Goal: Check status: Check status

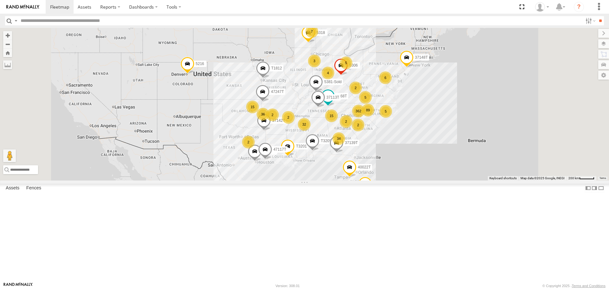
click at [0, 0] on span "Asset" at bounding box center [0, 0] width 0 height 0
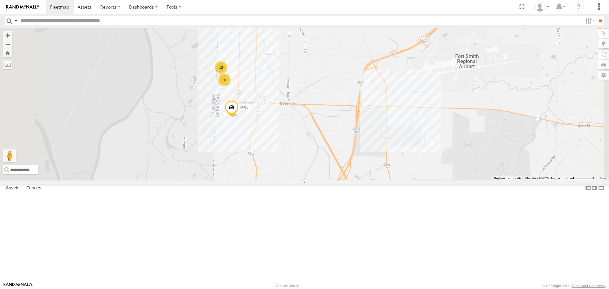
drag, startPoint x: 293, startPoint y: 106, endPoint x: 290, endPoint y: 156, distance: 50.2
click at [290, 156] on div "5216 5318 7768T 40028T 40022T T3201 87121T T1812 T3205 37113T 37148T 37142T 371…" at bounding box center [304, 104] width 609 height 152
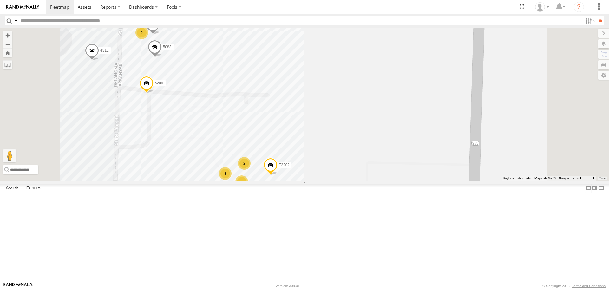
drag, startPoint x: 410, startPoint y: 155, endPoint x: 415, endPoint y: 131, distance: 24.0
click at [419, 118] on div "5216 5318 7768T 40028T 40022T T3201 87121T T1812 T3205 37113T 37148T 37142T 371…" at bounding box center [304, 104] width 609 height 152
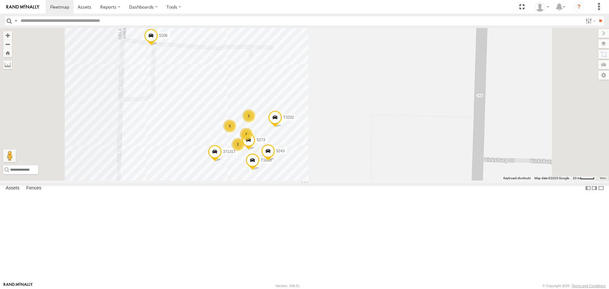
drag, startPoint x: 403, startPoint y: 163, endPoint x: 403, endPoint y: 130, distance: 33.6
click at [405, 127] on div "5216 5318 7768T 40028T 40022T T3201 87121T T1812 T3205 37113T 37148T 37142T 371…" at bounding box center [304, 104] width 609 height 152
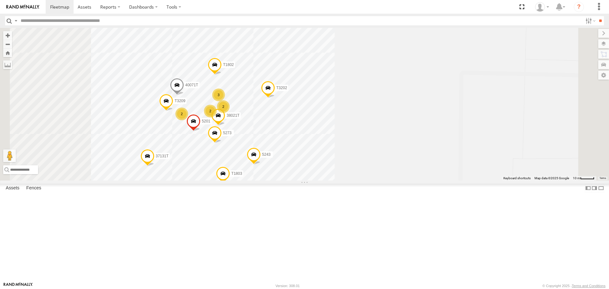
drag, startPoint x: 371, startPoint y: 203, endPoint x: 403, endPoint y: 163, distance: 51.1
click at [403, 163] on div "5216 5318 7768T 40028T 40022T T3201 87121T T1812 T3205 37113T 37148T 37142T 371…" at bounding box center [304, 104] width 609 height 152
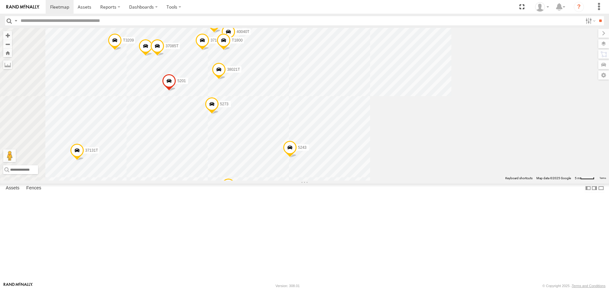
drag, startPoint x: 428, startPoint y: 168, endPoint x: 446, endPoint y: 141, distance: 32.1
click at [446, 141] on div "5216 5318 7768T 40028T 40022T T3201 87121T T1812 T3205 37113T 37148T 37142T 371…" at bounding box center [304, 104] width 609 height 152
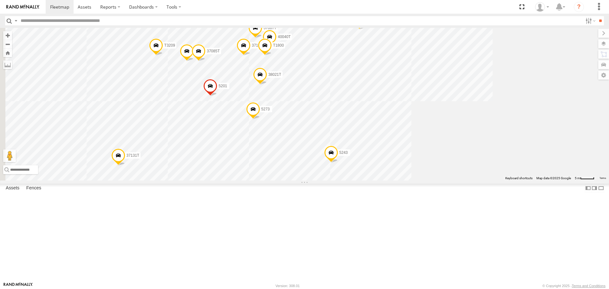
drag, startPoint x: 353, startPoint y: 143, endPoint x: 377, endPoint y: 149, distance: 25.0
click at [377, 149] on div "5216 5318 7768T 40028T 40022T T3201 87121T T1812 T3205 37113T 37148T 37142T 371…" at bounding box center [304, 104] width 609 height 152
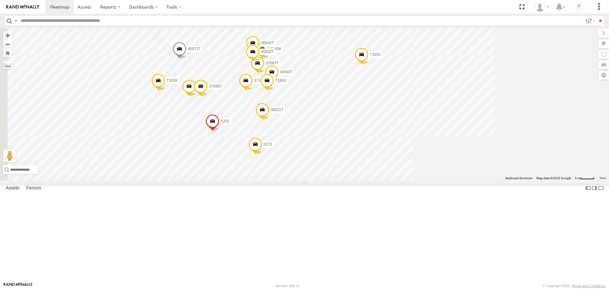
drag, startPoint x: 328, startPoint y: 122, endPoint x: 330, endPoint y: 155, distance: 33.7
click at [330, 155] on div "5216 5318 7768T 40028T 40022T T3201 87121T T1812 T3205 37113T 37148T 37142T 371…" at bounding box center [304, 104] width 609 height 152
click at [196, 97] on span at bounding box center [189, 88] width 14 height 17
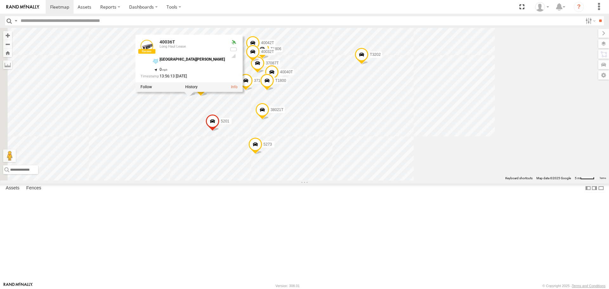
click at [514, 164] on div "5216 5318 7768T 40028T 40022T T3201 87121T T1812 T3205 37113T 37148T 37142T 371…" at bounding box center [304, 104] width 609 height 152
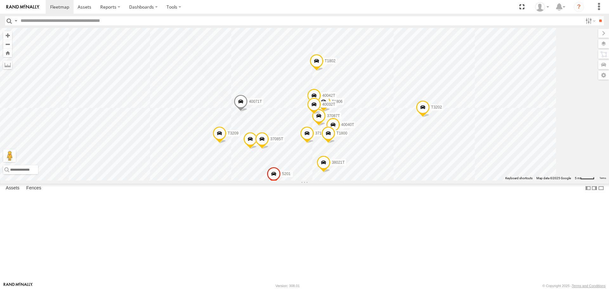
drag, startPoint x: 465, startPoint y: 214, endPoint x: 508, endPoint y: 257, distance: 61.5
click at [511, 180] on div "5216 5318 7768T 40028T 40022T T3201 87121T T1812 T3205 37113T 37148T 37142T 371…" at bounding box center [304, 104] width 609 height 152
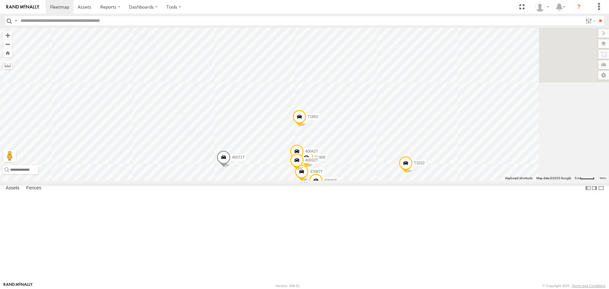
drag, startPoint x: 542, startPoint y: 185, endPoint x: 552, endPoint y: 203, distance: 20.9
click at [548, 180] on div "5216 5318 7768T 40028T 40022T T3201 87121T T1812 T3205 37113T 37148T 37142T 371…" at bounding box center [304, 104] width 609 height 152
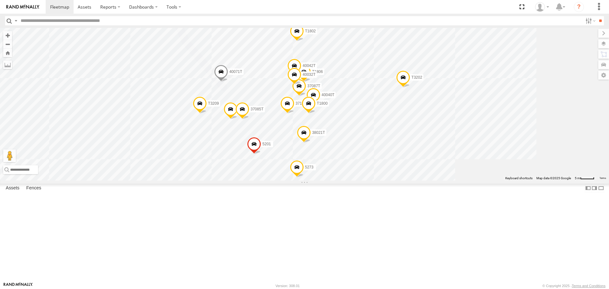
drag, startPoint x: 555, startPoint y: 195, endPoint x: 555, endPoint y: 210, distance: 15.2
click at [555, 180] on div "5216 5318 7768T 40028T 40022T T3201 87121T T1812 T3205 37113T 37148T 37142T 371…" at bounding box center [304, 104] width 609 height 152
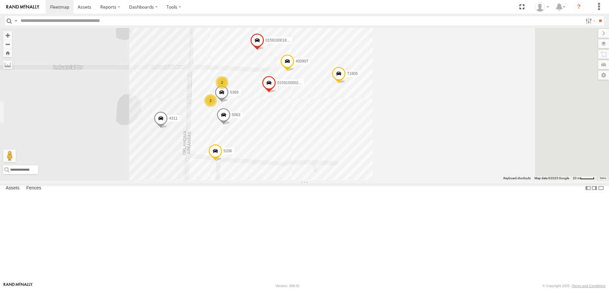
drag, startPoint x: 326, startPoint y: 162, endPoint x: 241, endPoint y: 231, distance: 109.8
click at [241, 180] on div "5216 5318 7768T 40028T 40022T T3201 87121T T1812 T3205 37113T 37148T 37142T 371…" at bounding box center [304, 104] width 609 height 152
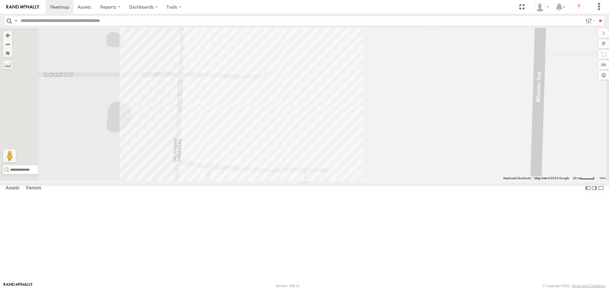
drag, startPoint x: 499, startPoint y: 151, endPoint x: 484, endPoint y: 165, distance: 20.4
click at [484, 166] on div "To navigate the map with touch gestures double-tap and hold your finger on the …" at bounding box center [304, 104] width 609 height 152
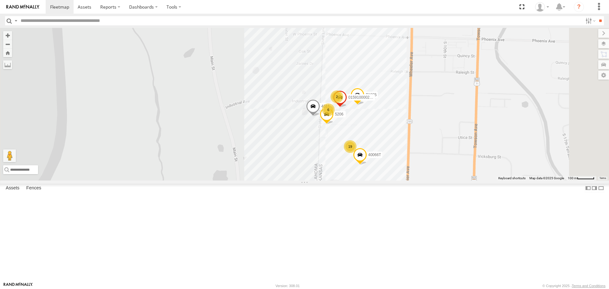
drag, startPoint x: 514, startPoint y: 184, endPoint x: 488, endPoint y: 182, distance: 26.1
click at [488, 180] on div "5206 4311 T1805 015910000267768 19 2 6 40066T" at bounding box center [304, 104] width 609 height 152
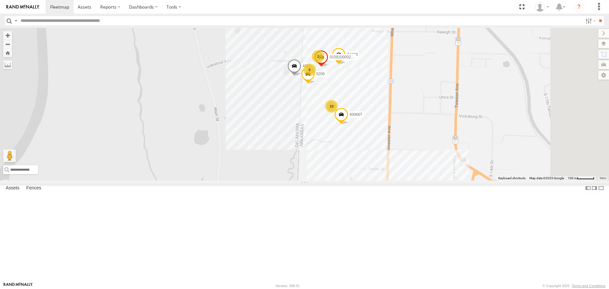
drag, startPoint x: 448, startPoint y: 238, endPoint x: 428, endPoint y: 194, distance: 48.7
click at [430, 180] on div "5206 4311 T1805 015910000267768 19 2 6 40066T" at bounding box center [304, 104] width 609 height 152
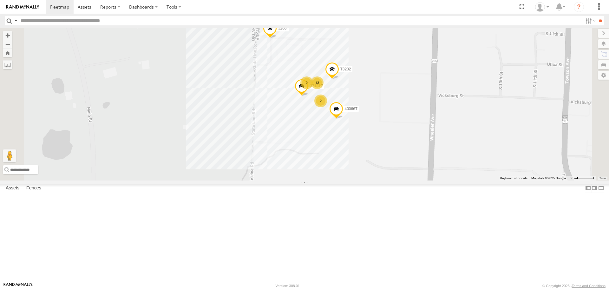
click at [343, 119] on span at bounding box center [336, 110] width 14 height 17
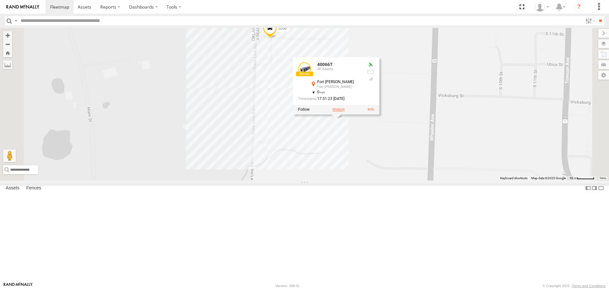
click at [345, 112] on label at bounding box center [339, 110] width 12 height 4
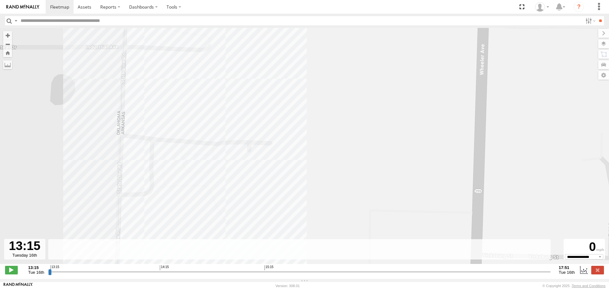
drag, startPoint x: 365, startPoint y: 170, endPoint x: 347, endPoint y: 215, distance: 48.0
click at [347, 215] on div "40066T" at bounding box center [304, 149] width 609 height 243
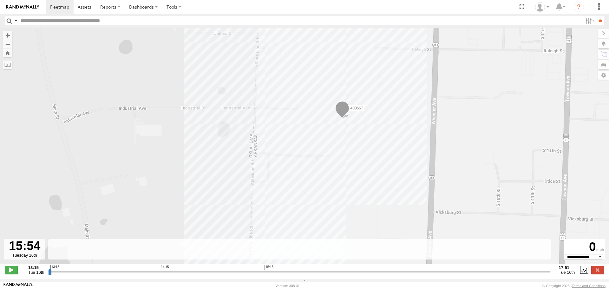
drag, startPoint x: 51, startPoint y: 275, endPoint x: 337, endPoint y: 281, distance: 286.0
type input "**********"
click at [337, 275] on input "range" at bounding box center [299, 272] width 502 height 6
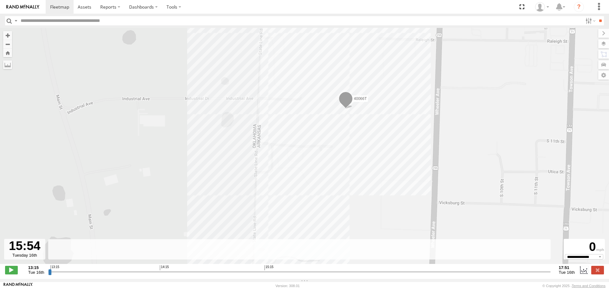
drag, startPoint x: 377, startPoint y: 168, endPoint x: 380, endPoint y: 157, distance: 11.9
click at [380, 157] on div "40066T" at bounding box center [304, 149] width 609 height 243
drag, startPoint x: 382, startPoint y: 173, endPoint x: 384, endPoint y: 159, distance: 13.7
click at [385, 160] on div "40066T" at bounding box center [304, 149] width 609 height 243
drag, startPoint x: 385, startPoint y: 189, endPoint x: 383, endPoint y: 167, distance: 22.6
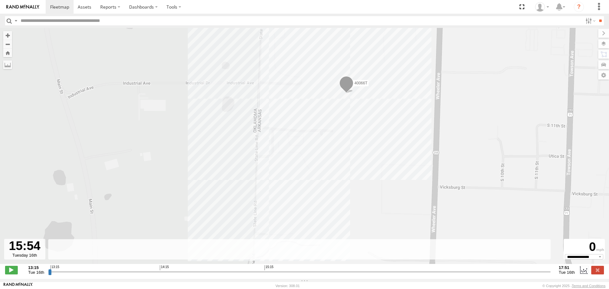
click at [385, 167] on div "40066T" at bounding box center [304, 149] width 609 height 243
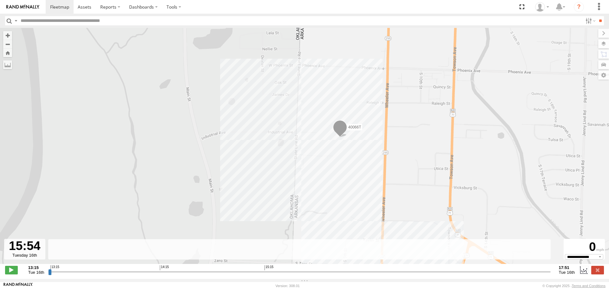
drag, startPoint x: 390, startPoint y: 155, endPoint x: 365, endPoint y: 163, distance: 26.8
click at [366, 164] on div "40066T" at bounding box center [304, 149] width 609 height 243
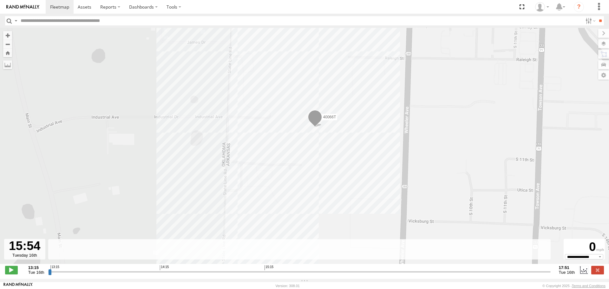
drag, startPoint x: 357, startPoint y: 172, endPoint x: 356, endPoint y: 180, distance: 8.6
click at [356, 180] on div "40066T" at bounding box center [304, 149] width 609 height 243
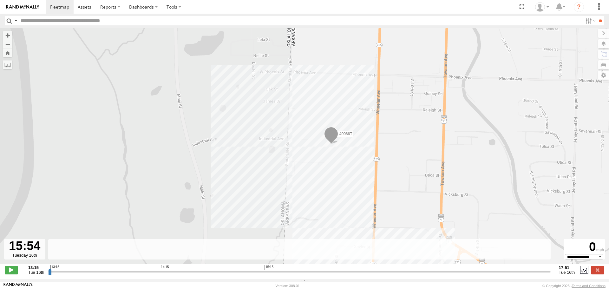
drag, startPoint x: 249, startPoint y: 182, endPoint x: 245, endPoint y: 171, distance: 12.0
click at [245, 171] on div "40066T" at bounding box center [304, 149] width 609 height 243
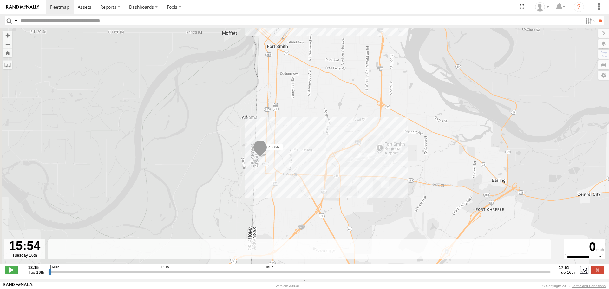
drag, startPoint x: 170, startPoint y: 168, endPoint x: 199, endPoint y: 144, distance: 37.7
click at [199, 145] on div "40066T" at bounding box center [304, 149] width 609 height 243
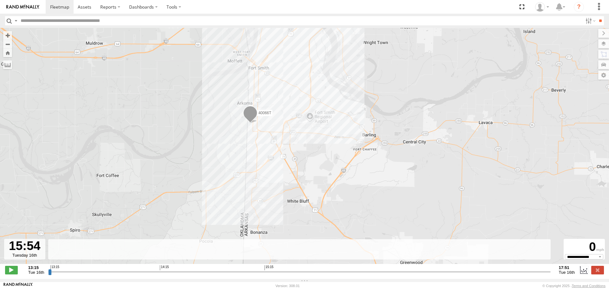
drag, startPoint x: 369, startPoint y: 199, endPoint x: 370, endPoint y: 192, distance: 7.0
click at [370, 192] on div "40066T" at bounding box center [304, 149] width 609 height 243
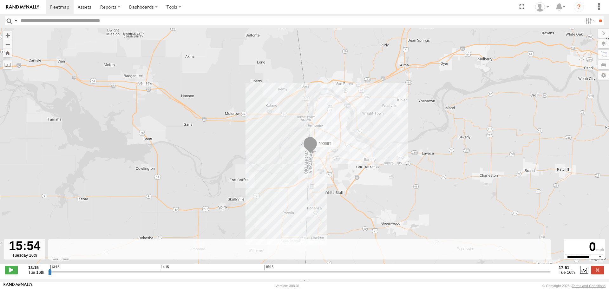
drag, startPoint x: 176, startPoint y: 180, endPoint x: 175, endPoint y: 153, distance: 26.7
click at [175, 156] on div "40066T" at bounding box center [304, 149] width 609 height 243
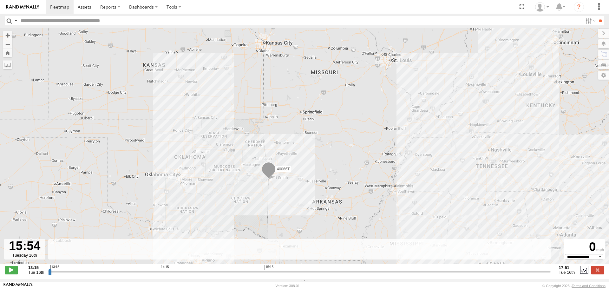
drag, startPoint x: 323, startPoint y: 209, endPoint x: 307, endPoint y: 183, distance: 29.9
click at [308, 184] on div "40066T" at bounding box center [304, 149] width 609 height 243
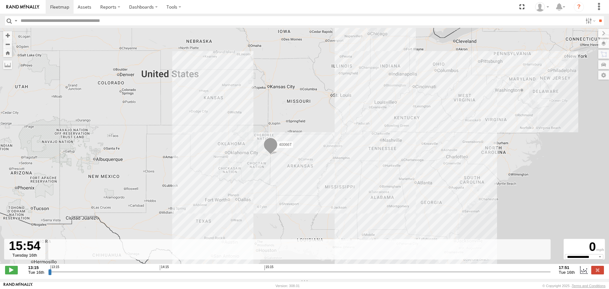
drag, startPoint x: 179, startPoint y: 175, endPoint x: 174, endPoint y: 166, distance: 9.9
click at [175, 166] on div "40066T" at bounding box center [304, 149] width 609 height 243
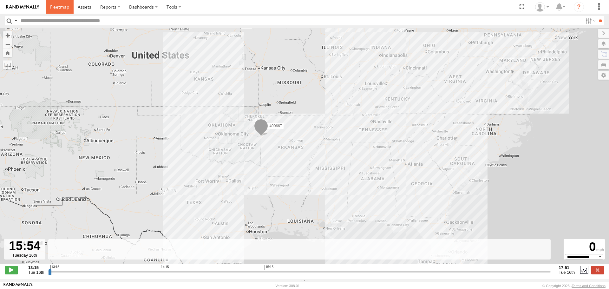
click at [57, 7] on span at bounding box center [59, 7] width 19 height 6
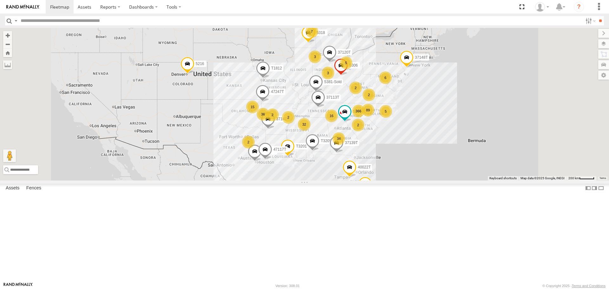
drag, startPoint x: 308, startPoint y: 181, endPoint x: 278, endPoint y: 184, distance: 29.7
click at [278, 180] on div "5216 87121T 366 36 34 32 2 2 89 7 5 5318 15 3 16 40028T 40022T 2 2 5 T3201 T181…" at bounding box center [304, 104] width 609 height 152
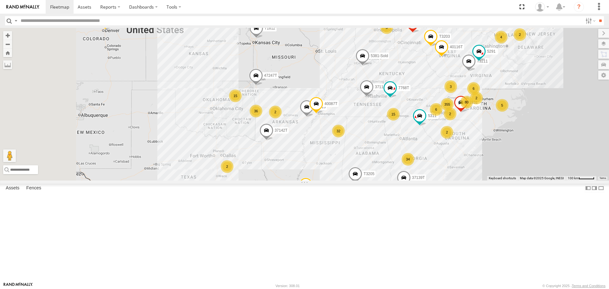
drag, startPoint x: 235, startPoint y: 172, endPoint x: 270, endPoint y: 183, distance: 36.7
click at [270, 180] on div "5216 87121T 5318 40028T 40022T T3201 T1812 T3205 37113T 37148T 37120T 37142T 37…" at bounding box center [304, 104] width 609 height 152
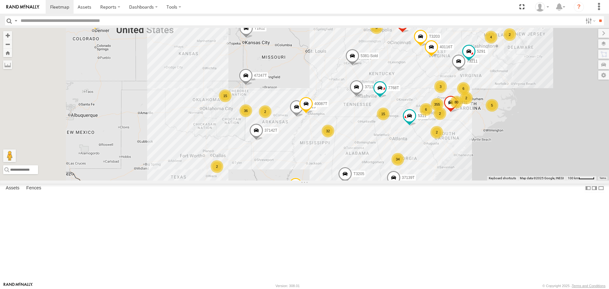
drag, startPoint x: 399, startPoint y: 209, endPoint x: 391, endPoint y: 209, distance: 8.3
click at [391, 180] on div "5216 87121T 5318 40028T 40022T T3201 T1812 T3205 37113T 37148T 37120T 37142T 37…" at bounding box center [304, 104] width 609 height 152
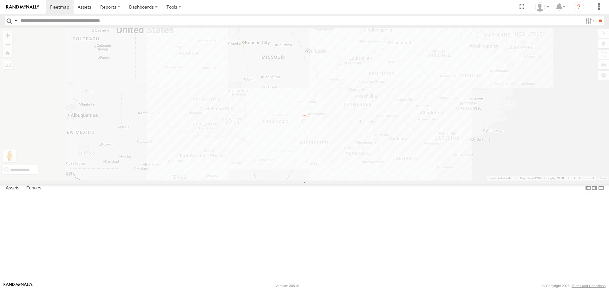
drag, startPoint x: 256, startPoint y: 171, endPoint x: 242, endPoint y: 175, distance: 15.2
click at [242, 175] on div "To navigate the map with touch gestures double-tap and hold your finger on the …" at bounding box center [304, 104] width 609 height 152
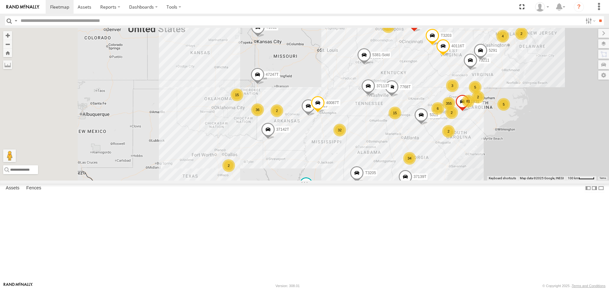
drag, startPoint x: 248, startPoint y: 182, endPoint x: 259, endPoint y: 181, distance: 10.5
click at [260, 180] on div "355 36 34 32 2 2 81 5216 5 15 5394 15 7768T 2 1831 T1813 40116T 5 T3201 T1812 6…" at bounding box center [304, 104] width 609 height 152
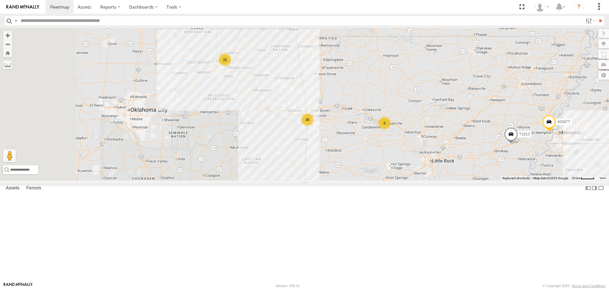
drag, startPoint x: 260, startPoint y: 189, endPoint x: 311, endPoint y: 199, distance: 52.2
click at [312, 180] on div "5216 5394 7768T 1831 T1813 40116T T3201 T1812 T3211 5291 40087T T3205 37113T 37…" at bounding box center [304, 104] width 609 height 152
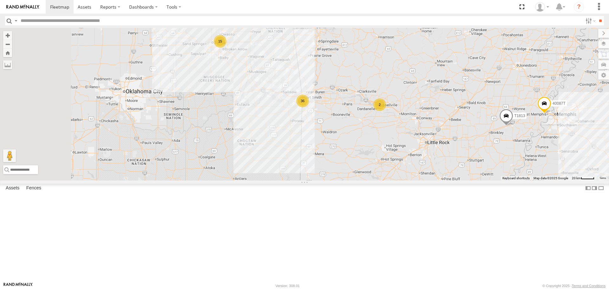
drag, startPoint x: 351, startPoint y: 223, endPoint x: 348, endPoint y: 205, distance: 18.7
click at [348, 180] on div "5216 5394 7768T 1831 T1813 40116T T3201 T1812 T3211 5291 40087T T3205 37113T 37…" at bounding box center [304, 104] width 609 height 152
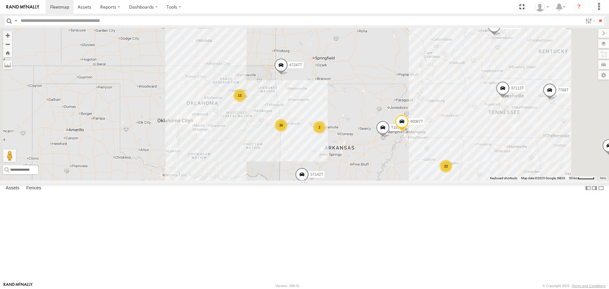
drag, startPoint x: 286, startPoint y: 209, endPoint x: 274, endPoint y: 192, distance: 20.5
click at [276, 180] on div "5216 5394 7768T 1831 T1813 40116T T3201 T1812 T3211 5291 40087T T3205 37113T 37…" at bounding box center [304, 104] width 609 height 152
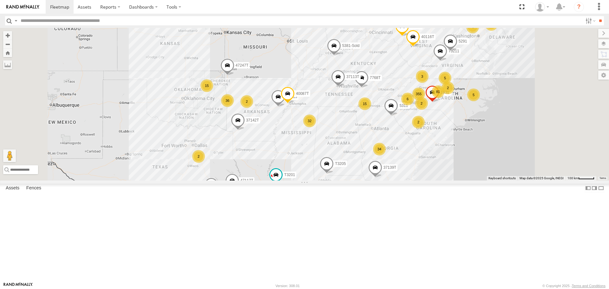
drag, startPoint x: 239, startPoint y: 187, endPoint x: 239, endPoint y: 179, distance: 8.0
click at [239, 180] on div "5216 5394 7768T 1831 40022T T1813 40116T T3201 T1812 T3211 5291 40087T T3205 37…" at bounding box center [304, 104] width 609 height 152
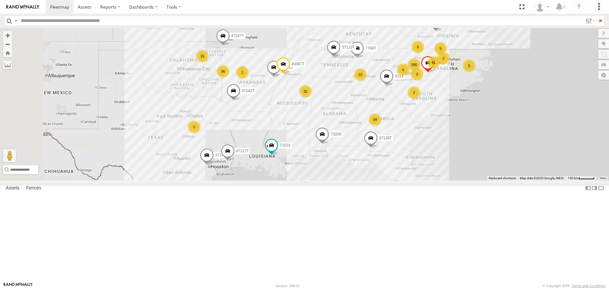
drag, startPoint x: 228, startPoint y: 195, endPoint x: 227, endPoint y: 167, distance: 28.6
click at [226, 167] on div "5216 5394 7768T 1831 40022T T1813 40116T T3201 T1812 T3211 5291 40087T T3205 37…" at bounding box center [304, 104] width 609 height 152
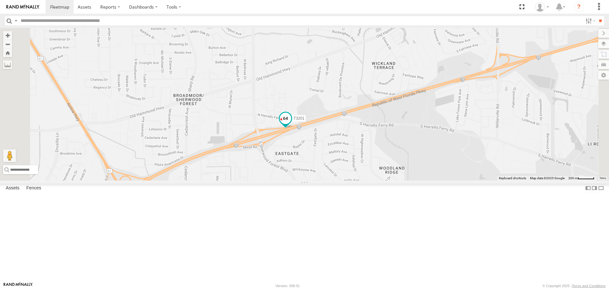
click at [291, 124] on span at bounding box center [285, 118] width 11 height 11
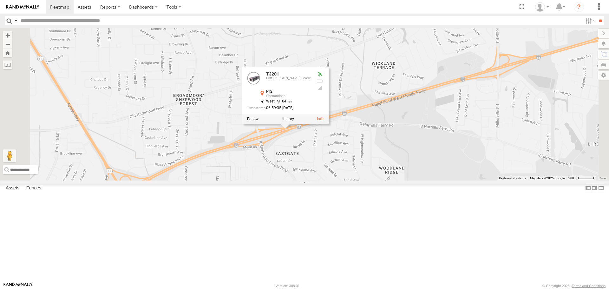
click at [358, 180] on div "5216 5394 7768T 1831 40022T T1813 40116T T3201 T1812 T3211 5291 40087T T3205 37…" at bounding box center [304, 104] width 609 height 152
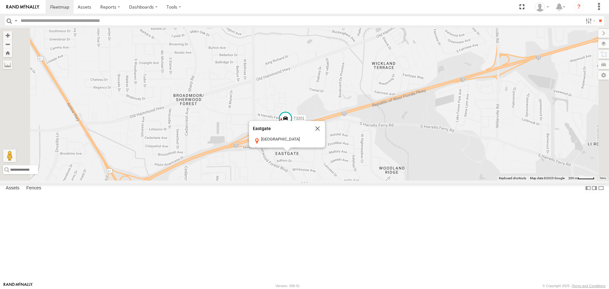
click at [320, 180] on div "5216 5394 7768T 1831 40022T T1813 40116T T3201 T1812 T3211 5291 40087T T3205 37…" at bounding box center [304, 104] width 609 height 152
click at [319, 180] on div "5216 5394 7768T 1831 40022T T1813 40116T T3201 T1812 T3211 5291 40087T T3205 37…" at bounding box center [304, 104] width 609 height 152
click at [361, 180] on div "5216 5394 7768T 1831 40022T T1813 40116T T3201 T1812 T3211 5291 40087T T3205 37…" at bounding box center [304, 104] width 609 height 152
drag, startPoint x: 398, startPoint y: 175, endPoint x: 399, endPoint y: 189, distance: 13.1
click at [325, 136] on button "Close" at bounding box center [317, 128] width 15 height 15
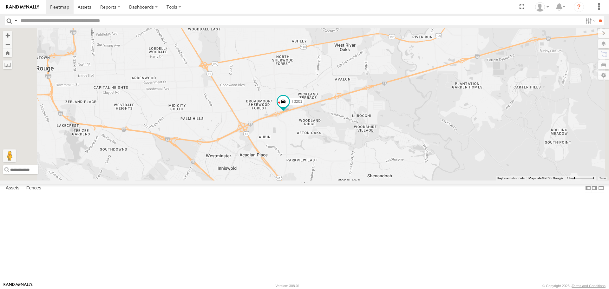
drag, startPoint x: 263, startPoint y: 169, endPoint x: 263, endPoint y: 145, distance: 23.5
click at [263, 145] on div "5216 5394 7768T 1831 40022T T1813 40116T T3201 T1812 T3211 5291 40087T T3205 37…" at bounding box center [304, 104] width 609 height 152
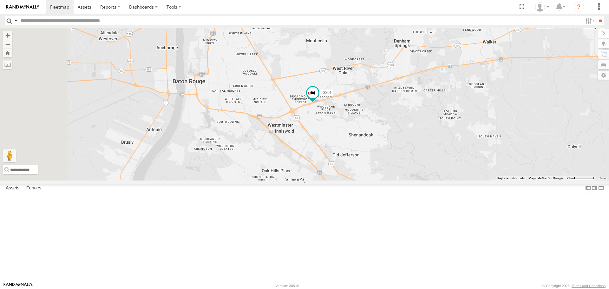
drag, startPoint x: 218, startPoint y: 189, endPoint x: 298, endPoint y: 189, distance: 80.0
click at [298, 180] on div "5216 5394 7768T 1831 40022T T1813 40116T T3201 T1812 T3211 5291 40087T T3205 37…" at bounding box center [304, 104] width 609 height 152
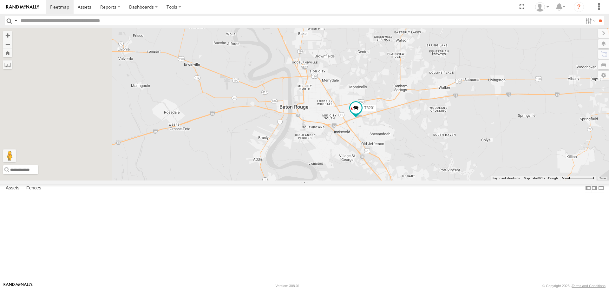
drag, startPoint x: 225, startPoint y: 189, endPoint x: 317, endPoint y: 187, distance: 92.1
click at [317, 180] on div "5216 5394 7768T 1831 40022T T1813 40116T T3201 T1812 T3211 5291 40087T T3205 37…" at bounding box center [304, 104] width 609 height 152
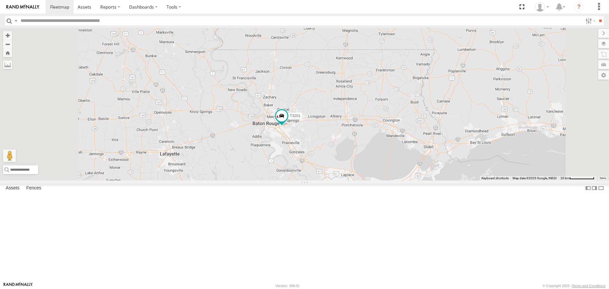
drag, startPoint x: 264, startPoint y: 183, endPoint x: 286, endPoint y: 170, distance: 25.4
click at [285, 170] on div "5216 5394 7768T 1831 40022T T1813 40116T T3201 T1812 T3211 5291 40087T T3205 37…" at bounding box center [304, 104] width 609 height 152
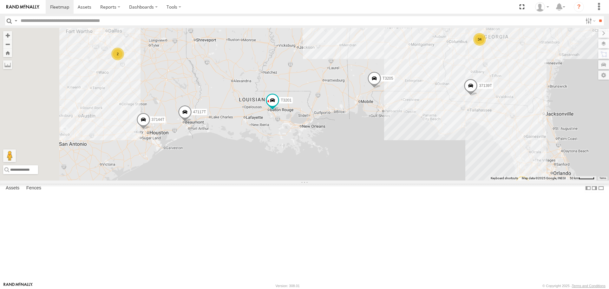
drag, startPoint x: 238, startPoint y: 146, endPoint x: 266, endPoint y: 140, distance: 29.2
click at [266, 140] on div "5216 5394 7768T 1831 40022T T1813 40116T T3201 T1812 T3211 5291 40087T T3205 37…" at bounding box center [304, 104] width 609 height 152
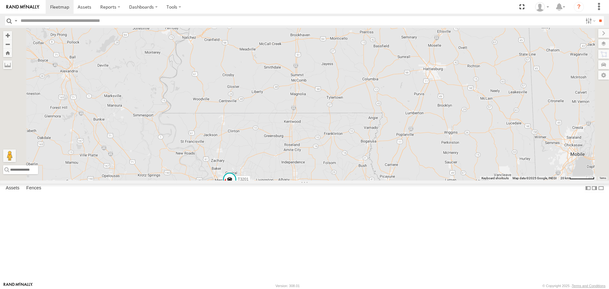
drag, startPoint x: 408, startPoint y: 168, endPoint x: 394, endPoint y: 198, distance: 33.4
click at [393, 180] on div "5216 5394 7768T 1831 40022T T1813 40116T T3201 T1812 T3211 5291 40087T T3205 37…" at bounding box center [304, 104] width 609 height 152
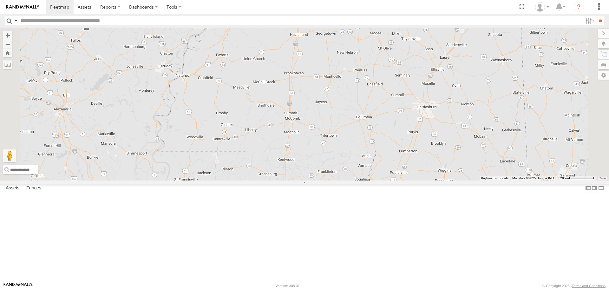
drag, startPoint x: 401, startPoint y: 159, endPoint x: 395, endPoint y: 199, distance: 40.8
click at [395, 180] on div "5216 5394 7768T 1831 40022T T1813 40116T T3201 T1812 T3211 5291 40087T T3205 37…" at bounding box center [304, 104] width 609 height 152
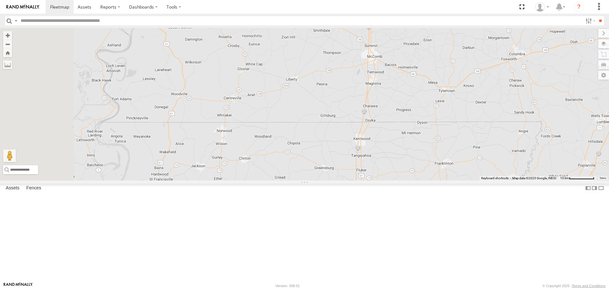
drag, startPoint x: 356, startPoint y: 201, endPoint x: 436, endPoint y: 139, distance: 101.3
click at [436, 139] on div "5216 5394 7768T 1831 40022T T1813 40116T T3201 T1812 T3211 5291 40087T T3205 37…" at bounding box center [304, 104] width 609 height 152
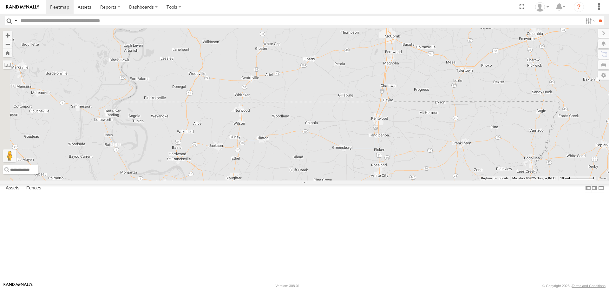
drag, startPoint x: 351, startPoint y: 214, endPoint x: 366, endPoint y: 193, distance: 25.9
click at [366, 180] on div "5216 5394 7768T 1831 40022T T1813 40116T T3201 T1812 T3211 5291 40087T T3205 37…" at bounding box center [304, 104] width 609 height 152
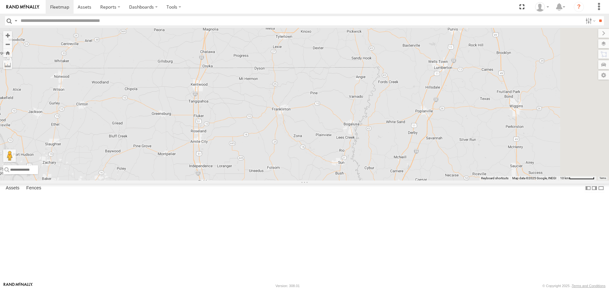
drag, startPoint x: 484, startPoint y: 163, endPoint x: 302, endPoint y: 123, distance: 186.9
click at [302, 123] on div "5216 5394 7768T 1831 40022T T1813 40116T T3201 T1812 T3211 5291 40087T T3205 37…" at bounding box center [304, 104] width 609 height 152
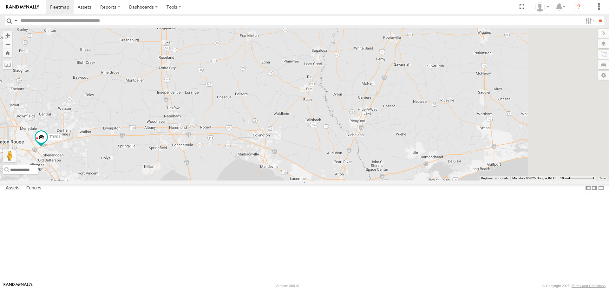
drag, startPoint x: 412, startPoint y: 183, endPoint x: 391, endPoint y: 143, distance: 45.8
click at [391, 143] on div "5216 5394 7768T 1831 40022T T1813 40116T T3201 T1812 T3211 5291 40087T T3205 37…" at bounding box center [304, 104] width 609 height 152
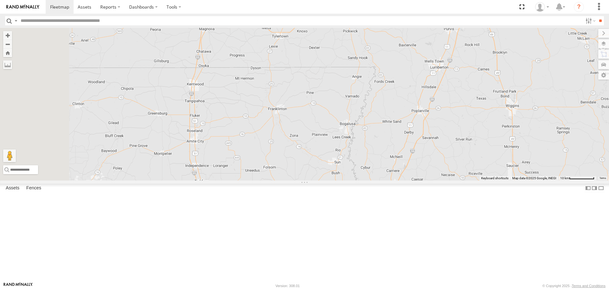
drag, startPoint x: 316, startPoint y: 115, endPoint x: 349, endPoint y: 179, distance: 72.1
click at [349, 179] on div "5216 5394 7768T 1831 40022T T1813 40116T T3201 T1812 T3211 5291 40087T T3205 37…" at bounding box center [304, 104] width 609 height 152
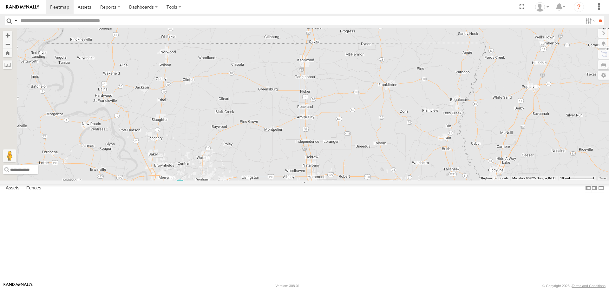
drag, startPoint x: 329, startPoint y: 148, endPoint x: 412, endPoint y: 127, distance: 85.4
click at [412, 127] on div "5216 5394 7768T 1831 40022T T1813 40116T T3201 T1812 T3211 5291 40087T T3205 37…" at bounding box center [304, 104] width 609 height 152
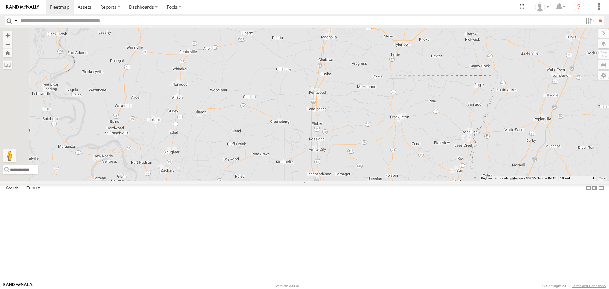
drag, startPoint x: 283, startPoint y: 158, endPoint x: 295, endPoint y: 193, distance: 36.5
click at [295, 180] on div "5216 5394 7768T 1831 40022T T1813 40116T T3201 T1812 T3211 5291 40087T T3205 37…" at bounding box center [304, 104] width 609 height 152
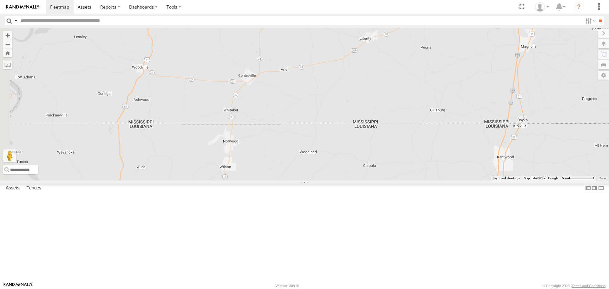
drag, startPoint x: 309, startPoint y: 143, endPoint x: 355, endPoint y: 156, distance: 48.4
click at [355, 156] on div "5216 5394 7768T 1831 40022T T1813 40116T T3201 T1812 T3211 5291 40087T T3205 37…" at bounding box center [304, 104] width 609 height 152
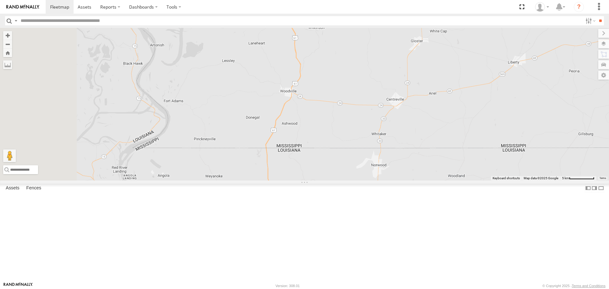
drag, startPoint x: 437, startPoint y: 203, endPoint x: 502, endPoint y: 206, distance: 64.8
click at [504, 180] on div "5216 5394 7768T 1831 40022T T1813 40116T T3201 T1812 T3211 5291 40087T T3205 37…" at bounding box center [304, 104] width 609 height 152
drag, startPoint x: 519, startPoint y: 170, endPoint x: 526, endPoint y: 175, distance: 8.8
click at [526, 175] on div "5216 5394 7768T 1831 40022T T1813 40116T T3201 T1812 T3211 5291 40087T T3205 37…" at bounding box center [304, 104] width 609 height 152
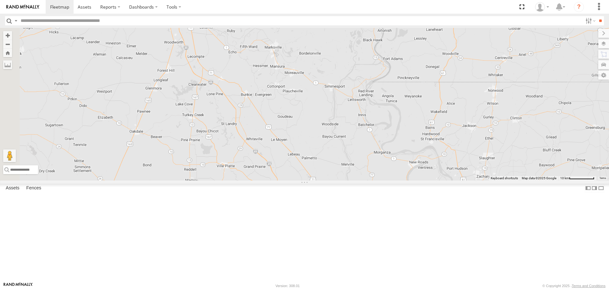
drag, startPoint x: 444, startPoint y: 195, endPoint x: 504, endPoint y: 97, distance: 115.5
click at [503, 99] on div "5216 5394 7768T 1831 40022T T1813 40116T T3201 T1812 T3211 5291 40087T T3205 37…" at bounding box center [304, 104] width 609 height 152
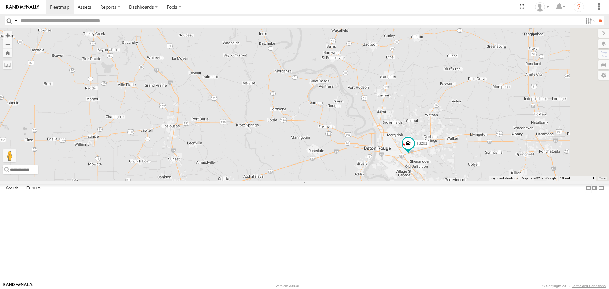
drag, startPoint x: 507, startPoint y: 186, endPoint x: 451, endPoint y: 193, distance: 56.3
click at [450, 180] on div "5216 5394 7768T 1831 40022T T1813 40116T T3201 T1812 T3211 5291 40087T T3205 37…" at bounding box center [304, 104] width 609 height 152
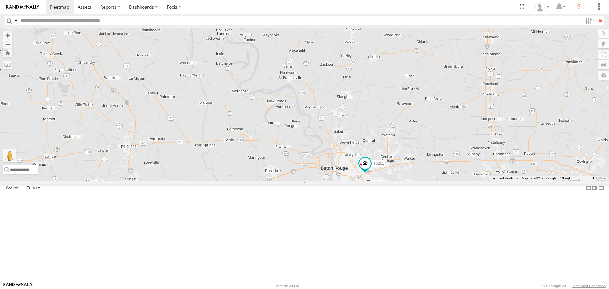
drag, startPoint x: 476, startPoint y: 141, endPoint x: 433, endPoint y: 163, distance: 48.3
click at [433, 163] on div "5216 5394 7768T 1831 40022T T1813 40116T T3201 T1812 T3211 5291 40087T T3205 37…" at bounding box center [304, 104] width 609 height 152
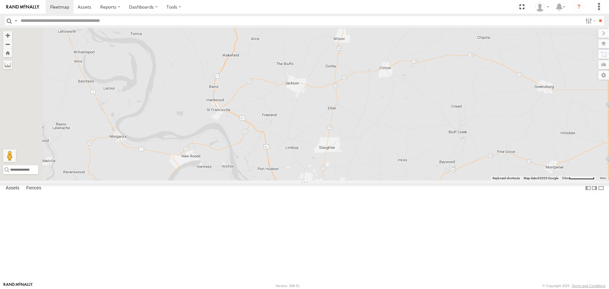
drag, startPoint x: 445, startPoint y: 136, endPoint x: 435, endPoint y: 217, distance: 81.3
click at [435, 180] on div "5216 5394 7768T 1831 40022T T1813 40116T T3201 T1812 T3211 5291 40087T T3205 37…" at bounding box center [304, 104] width 609 height 152
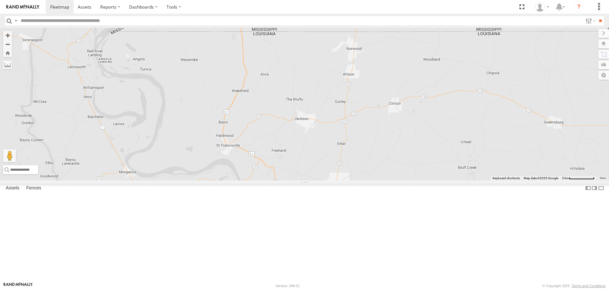
drag, startPoint x: 483, startPoint y: 205, endPoint x: 432, endPoint y: 232, distance: 57.5
click at [432, 180] on div "5216 5394 7768T 1831 40022T T1813 40116T T3201 T1812 T3211 5291 40087T T3205 37…" at bounding box center [304, 104] width 609 height 152
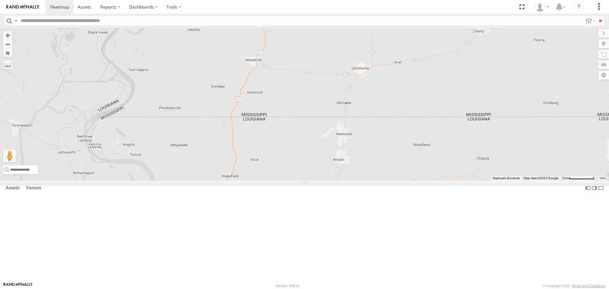
drag, startPoint x: 480, startPoint y: 178, endPoint x: 477, endPoint y: 236, distance: 57.9
click at [477, 180] on div "5216 5394 7768T 1831 40022T T1813 40116T T3201 T1812 T3211 5291 40087T T3205 37…" at bounding box center [304, 104] width 609 height 152
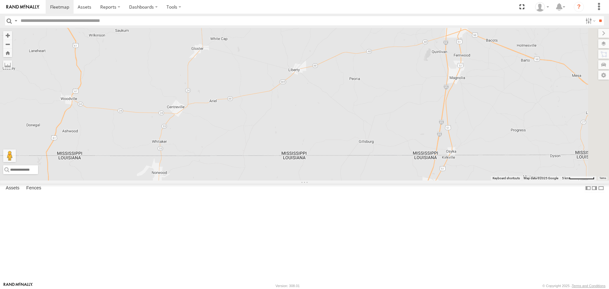
drag, startPoint x: 475, startPoint y: 174, endPoint x: 291, endPoint y: 215, distance: 188.2
click at [291, 180] on div "5216 5394 7768T 1831 40022T T1813 40116T T3201 T1812 T3211 5291 40087T T3205 37…" at bounding box center [304, 104] width 609 height 152
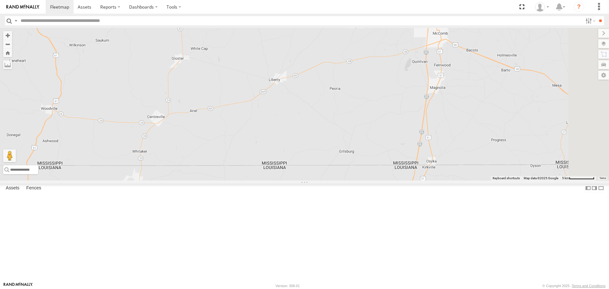
drag, startPoint x: 482, startPoint y: 195, endPoint x: 463, endPoint y: 208, distance: 23.6
click at [463, 180] on div "5216 5394 7768T 1831 40022T T1813 40116T T3201 T1812 T3211 5291 40087T T3205 37…" at bounding box center [304, 104] width 609 height 152
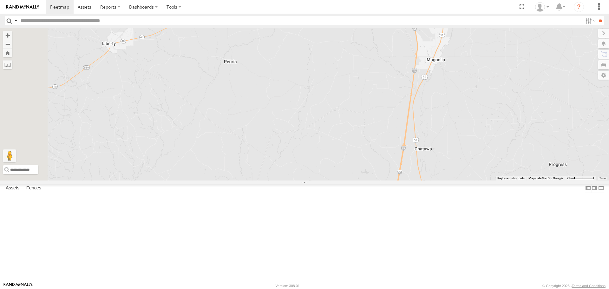
drag, startPoint x: 489, startPoint y: 172, endPoint x: 511, endPoint y: 277, distance: 106.9
click at [513, 180] on div "5216 5394 7768T 1831 40022T T1813 40116T T3201 T1812 T3211 5291 40087T T3205 37…" at bounding box center [304, 104] width 609 height 152
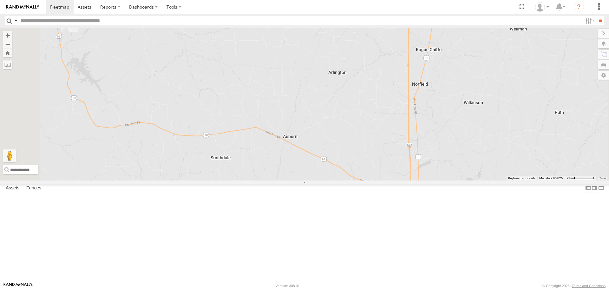
drag, startPoint x: 510, startPoint y: 273, endPoint x: 509, endPoint y: 262, distance: 10.8
click at [507, 180] on div "5216 5394 7768T 1831 40022T T1813 40116T T3201 T1812 T3211 5291 40087T T3205 37…" at bounding box center [304, 104] width 609 height 152
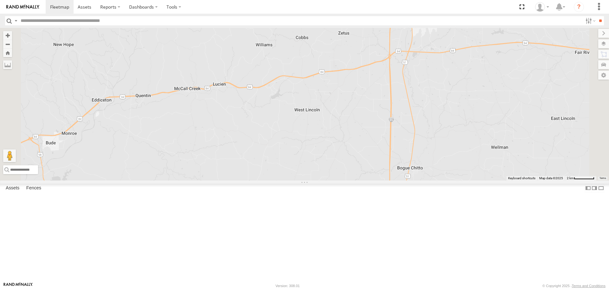
drag, startPoint x: 507, startPoint y: 183, endPoint x: 500, endPoint y: 272, distance: 89.2
click at [489, 289] on html at bounding box center [304, 144] width 609 height 289
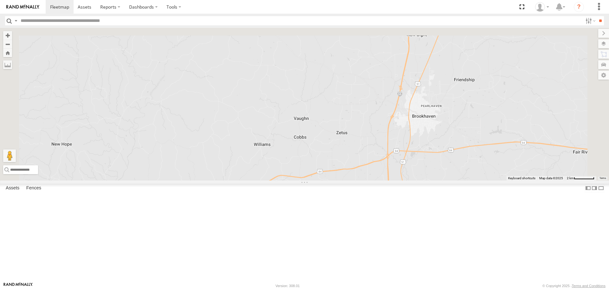
drag, startPoint x: 494, startPoint y: 186, endPoint x: 494, endPoint y: 304, distance: 118.4
click at [494, 289] on html at bounding box center [304, 144] width 609 height 289
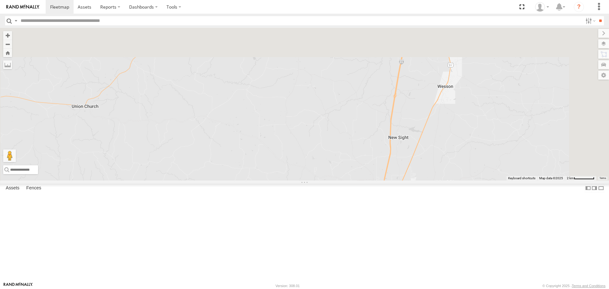
drag, startPoint x: 514, startPoint y: 202, endPoint x: 495, endPoint y: 292, distance: 92.0
click at [495, 289] on html at bounding box center [304, 144] width 609 height 289
